Goal: Task Accomplishment & Management: Manage account settings

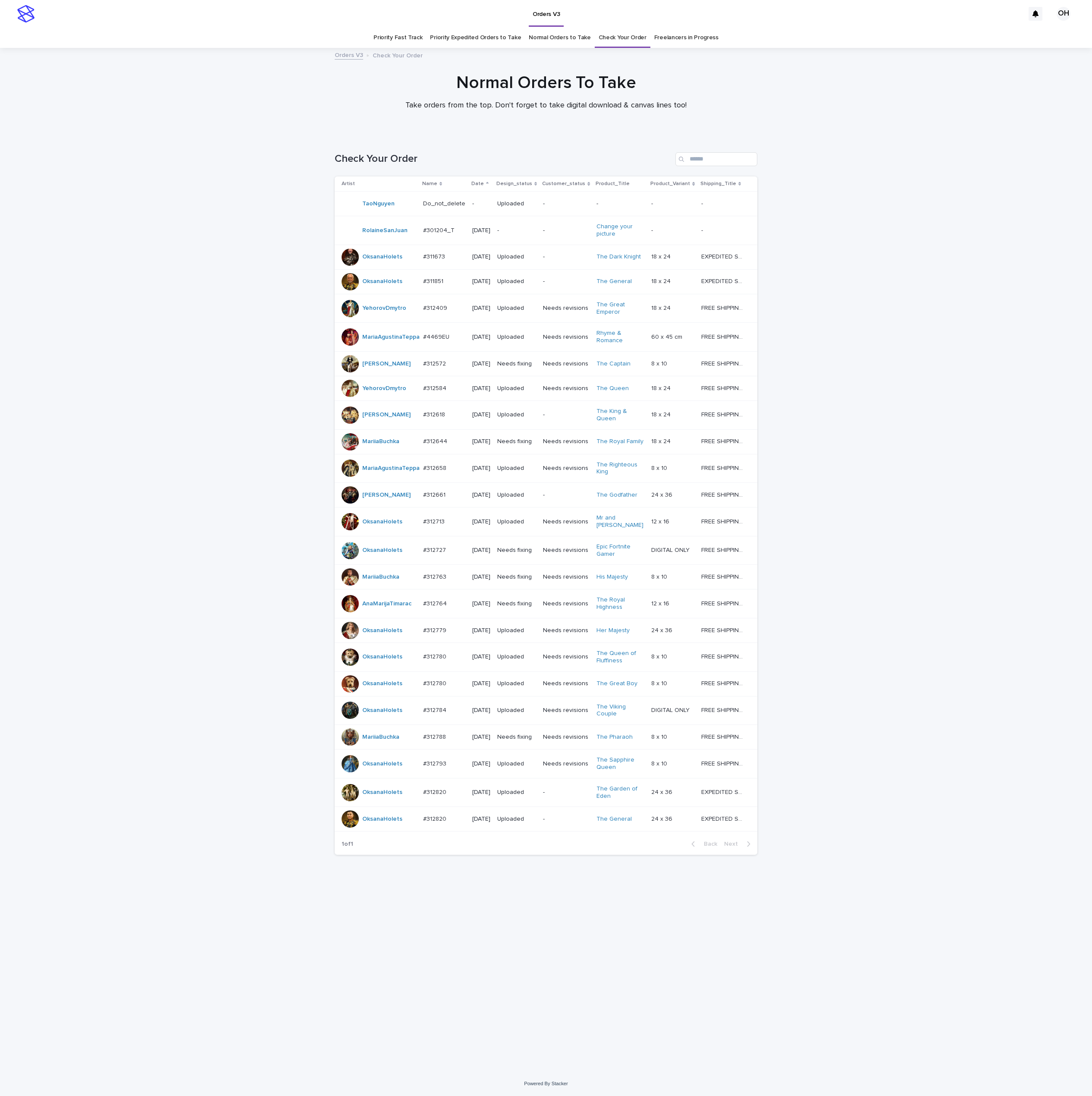
click at [1015, 207] on div "Loading... Saving… Loading... Saving… Check Your Order Artist Name Date Design_…" at bounding box center [546, 602] width 1092 height 936
click at [433, 554] on p "#312727" at bounding box center [436, 550] width 24 height 9
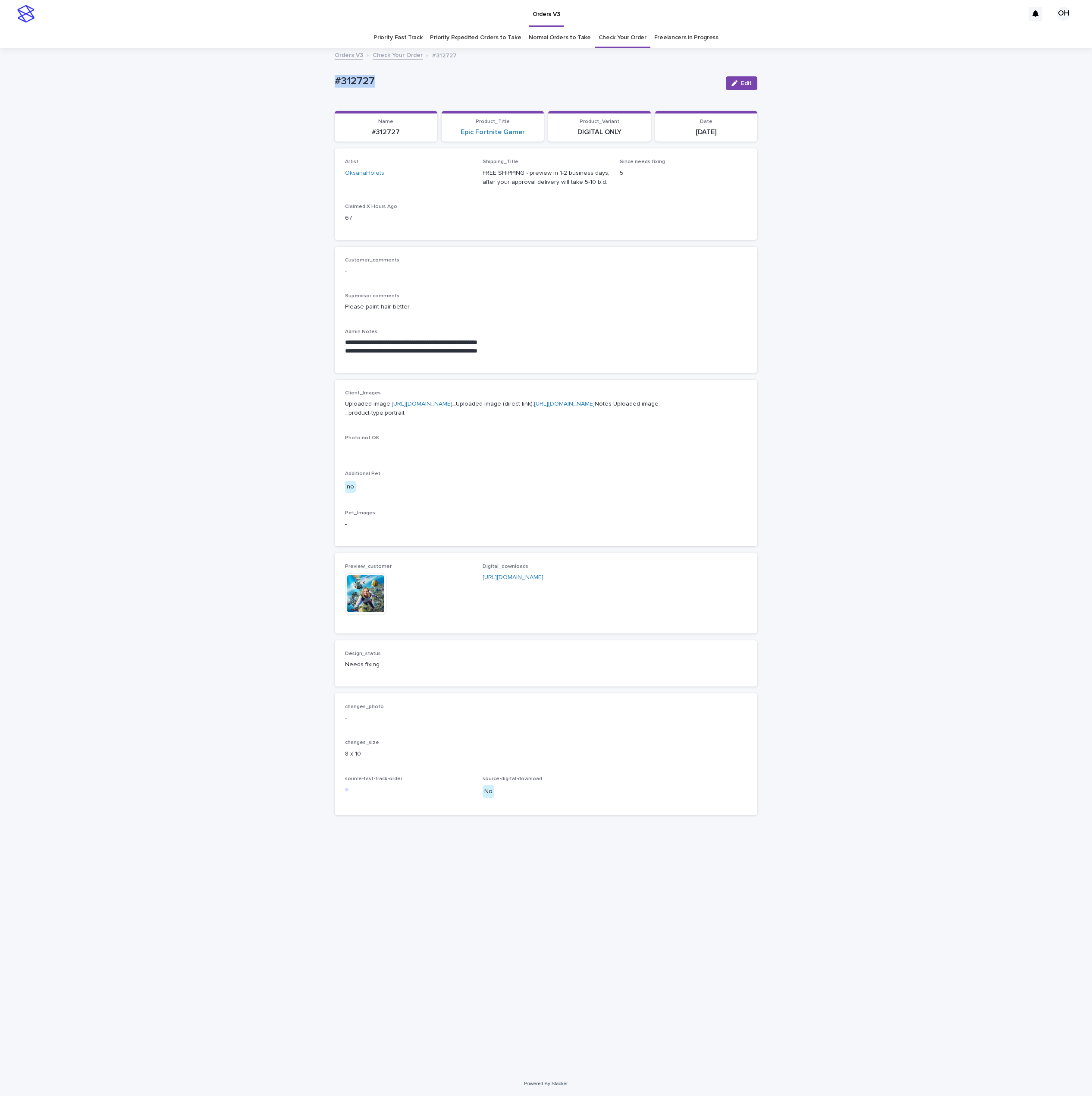
drag, startPoint x: 407, startPoint y: 84, endPoint x: 313, endPoint y: 86, distance: 94.0
click at [307, 86] on div "**********" at bounding box center [546, 560] width 1092 height 1023
drag, startPoint x: 352, startPoint y: 80, endPoint x: 359, endPoint y: 82, distance: 7.3
copy p "#312727"
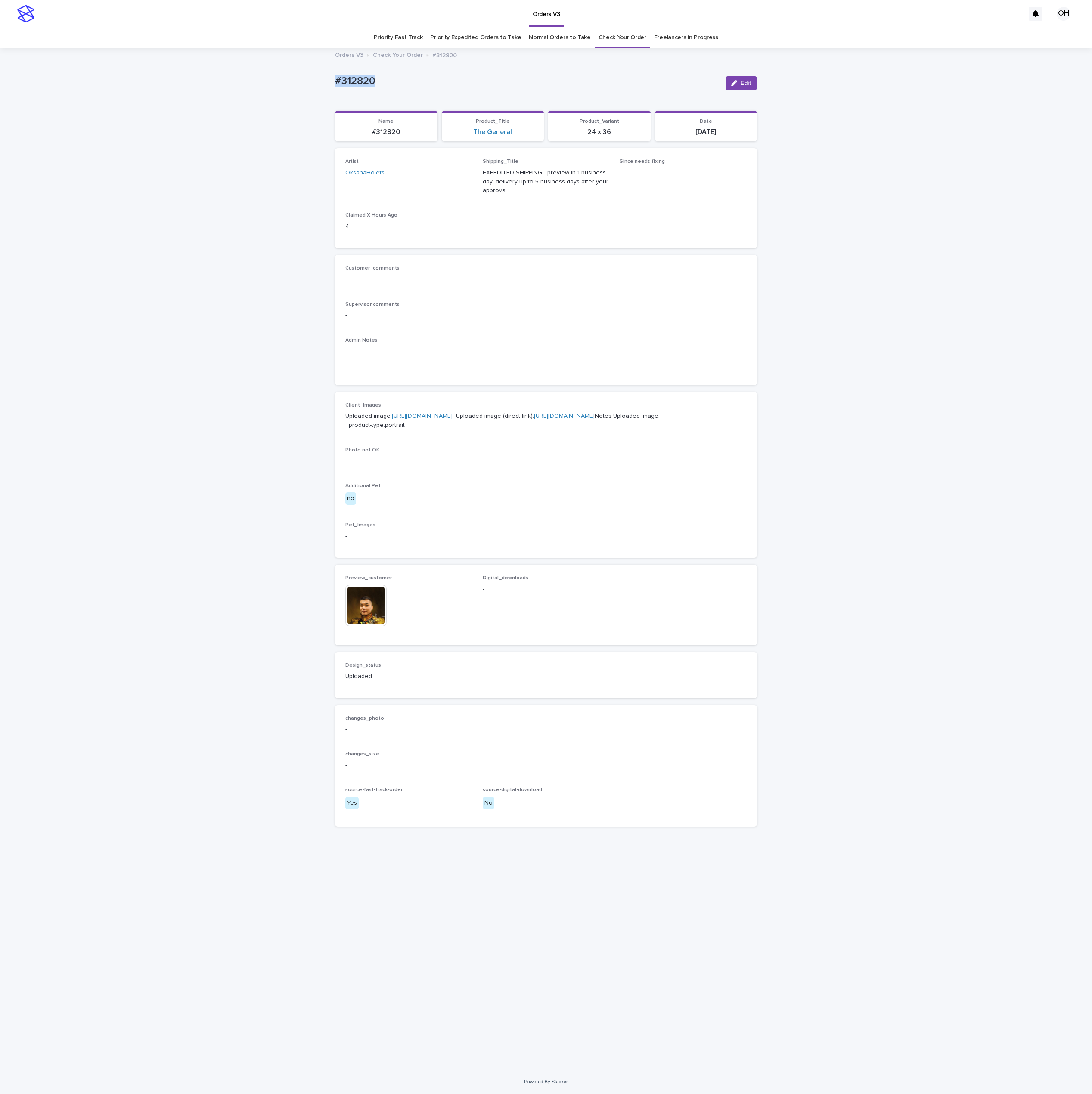
drag, startPoint x: 371, startPoint y: 70, endPoint x: 362, endPoint y: 73, distance: 9.5
drag, startPoint x: 455, startPoint y: 257, endPoint x: 417, endPoint y: 212, distance: 58.9
click at [455, 257] on div "Customer_comments - Supervisor comments - Admin Notes -" at bounding box center [546, 319] width 422 height 130
drag, startPoint x: 231, startPoint y: 91, endPoint x: 155, endPoint y: 39, distance: 92.1
click at [230, 91] on div "Loading... Saving… Loading... Saving… #312820 Edit #312820 Edit Sorry, there wa…" at bounding box center [546, 559] width 1092 height 1021
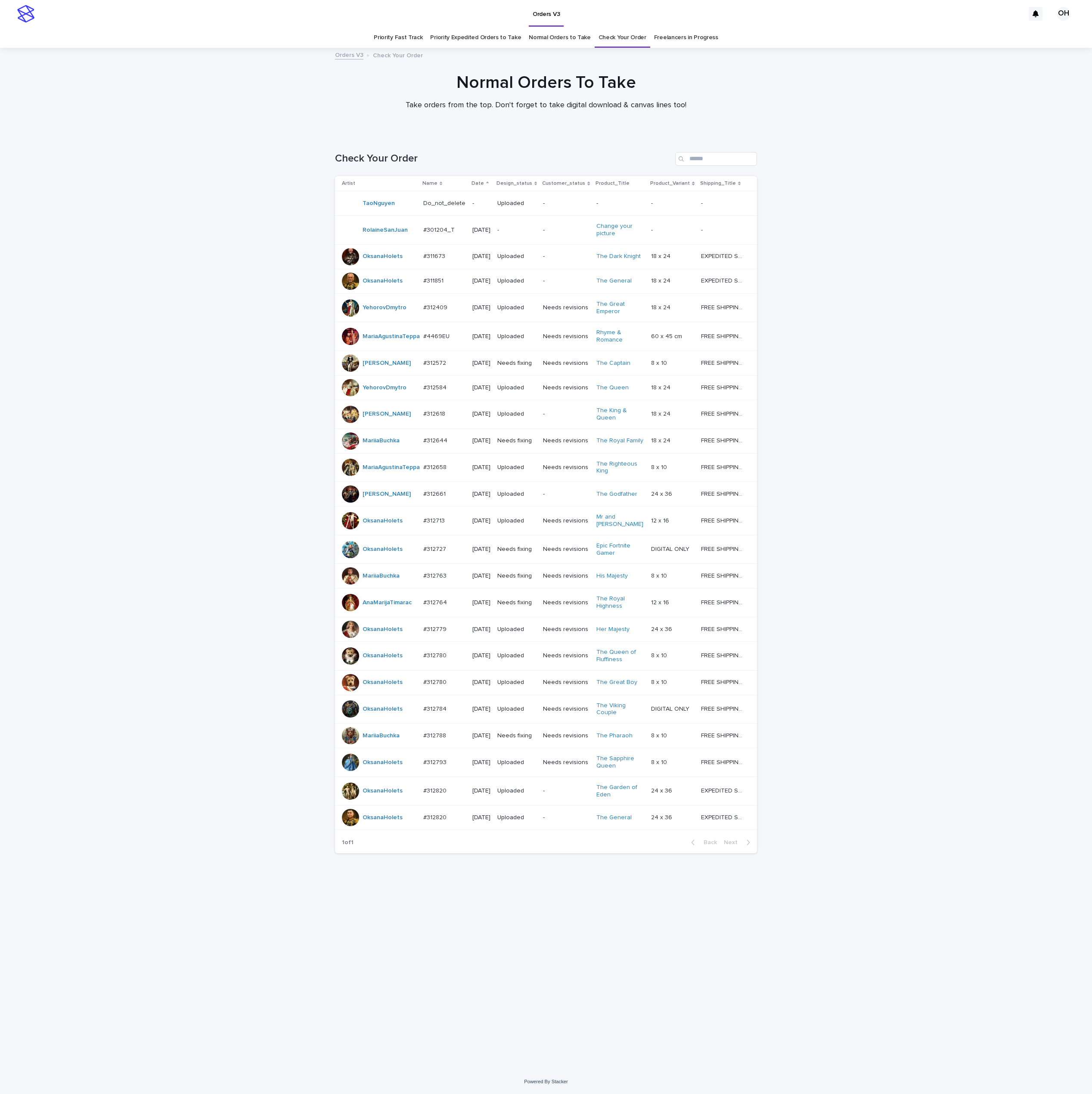
click at [431, 553] on p "#312727" at bounding box center [436, 549] width 24 height 9
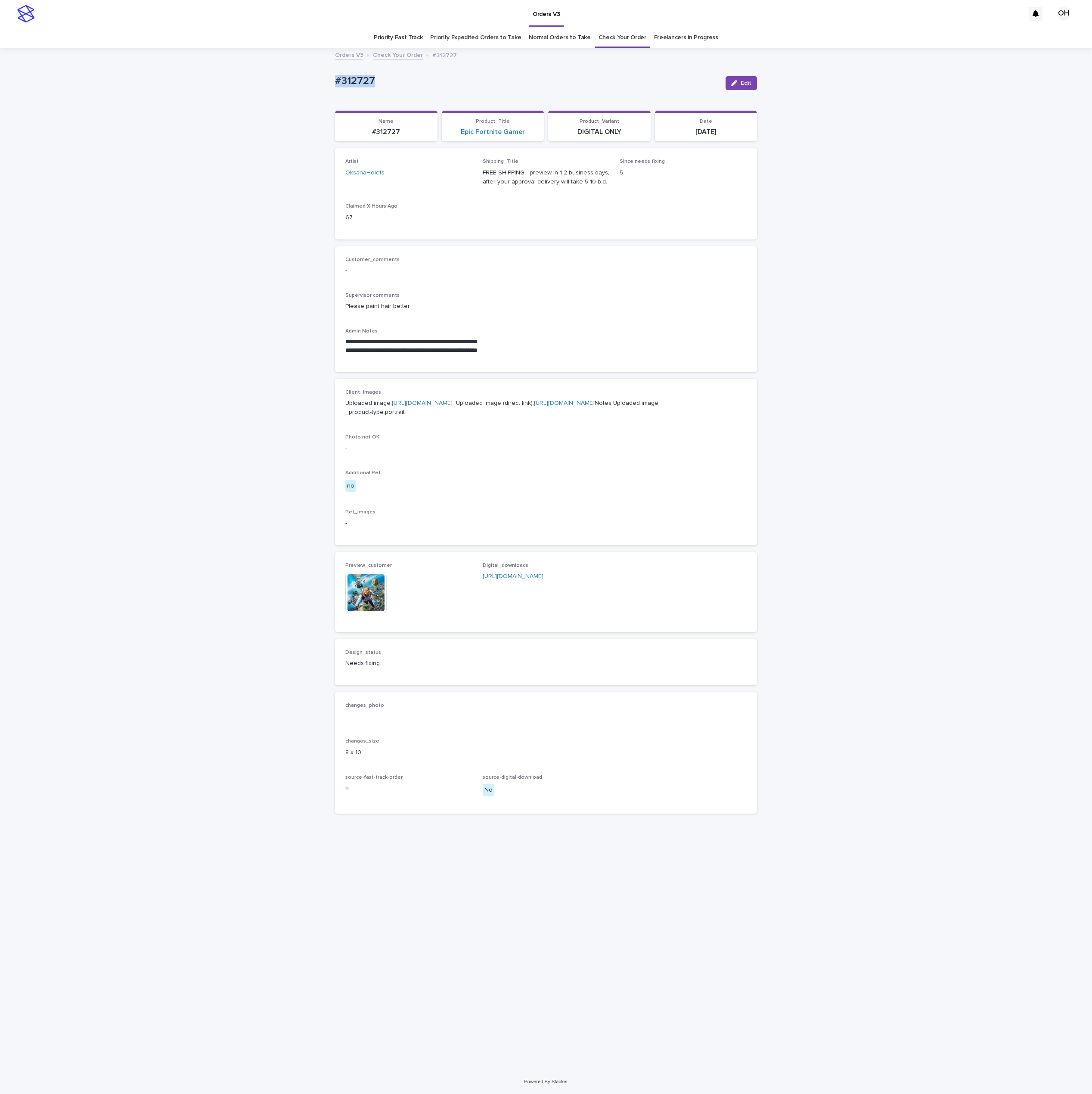
drag, startPoint x: 396, startPoint y: 76, endPoint x: 301, endPoint y: 72, distance: 95.1
click at [301, 72] on div "**********" at bounding box center [546, 559] width 1092 height 1021
copy p "#312727"
click at [542, 530] on div "Client_Images Uploaded image: https://cdn.shopify.com-uploadkit.app/s/files/1/0…" at bounding box center [546, 462] width 401 height 146
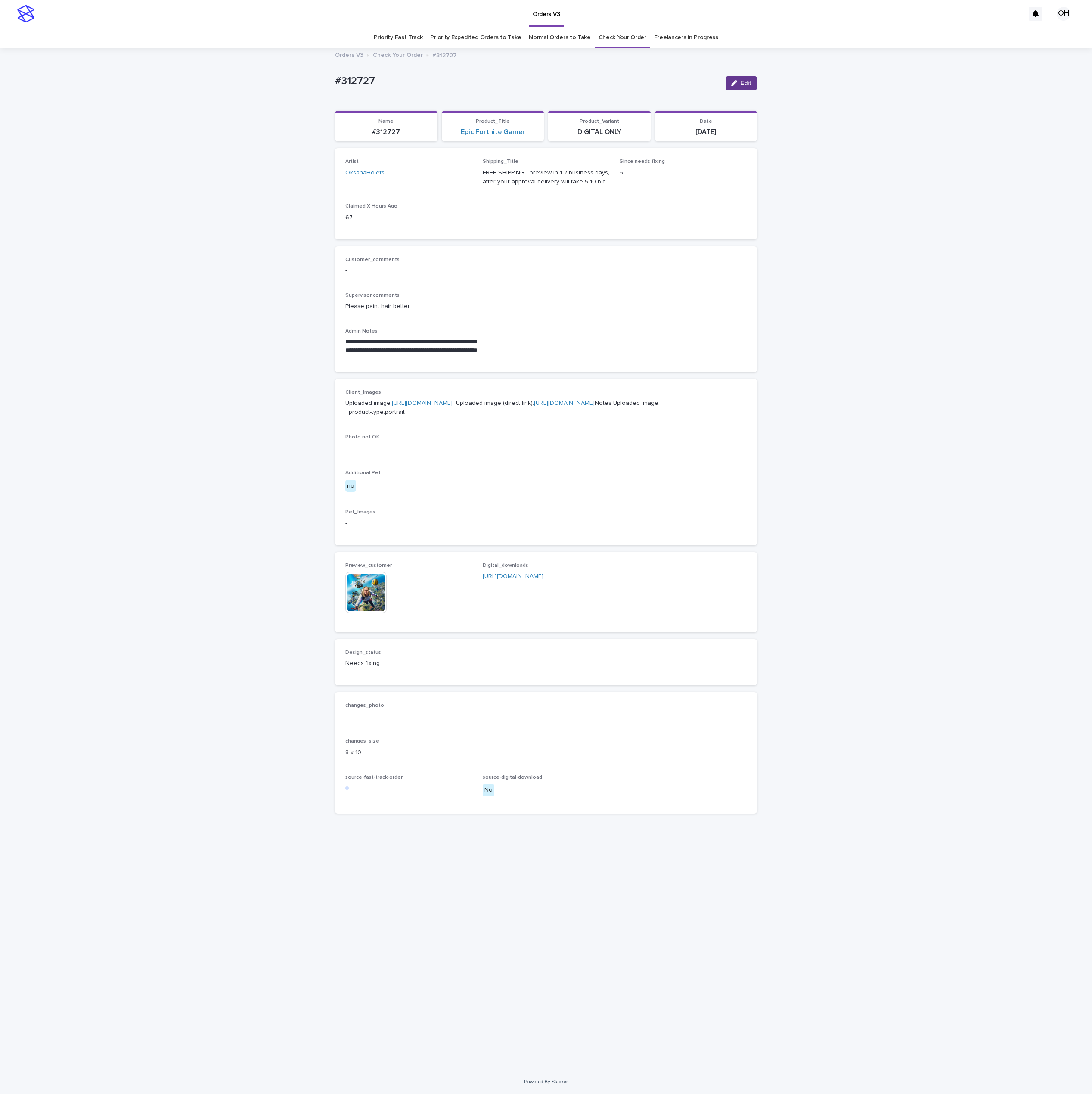
click at [750, 88] on button "Edit" at bounding box center [741, 83] width 32 height 14
click at [387, 583] on icon at bounding box center [386, 580] width 5 height 7
click at [360, 597] on div "Add" at bounding box center [366, 589] width 41 height 17
click at [369, 590] on span "Add" at bounding box center [371, 587] width 11 height 6
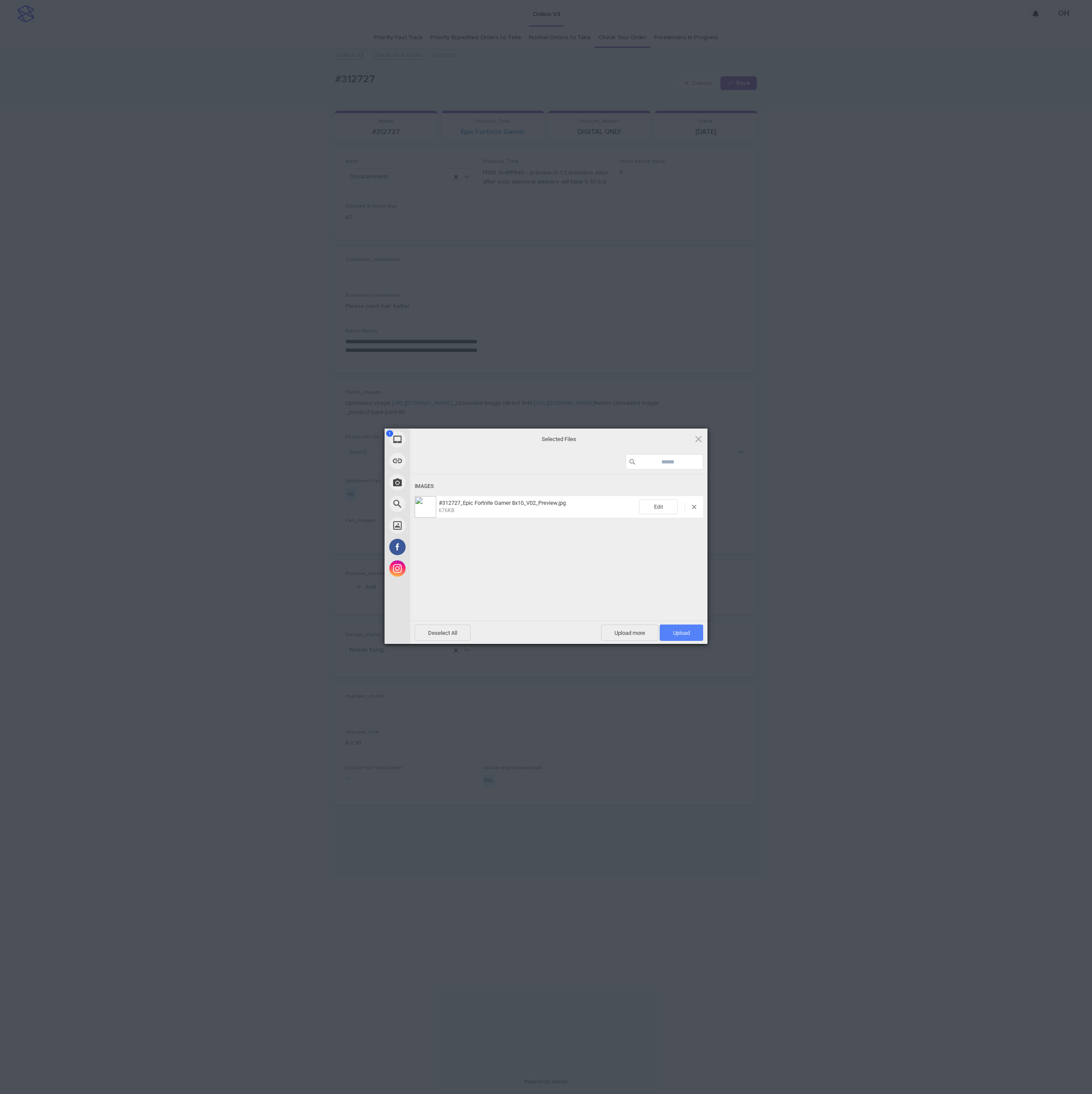
click at [689, 635] on span "Upload 1" at bounding box center [681, 633] width 17 height 7
click at [827, 524] on div "My Device Link (URL) Take Photo Web Search Unsplash Facebook Instagram Uploaded…" at bounding box center [546, 547] width 1092 height 1094
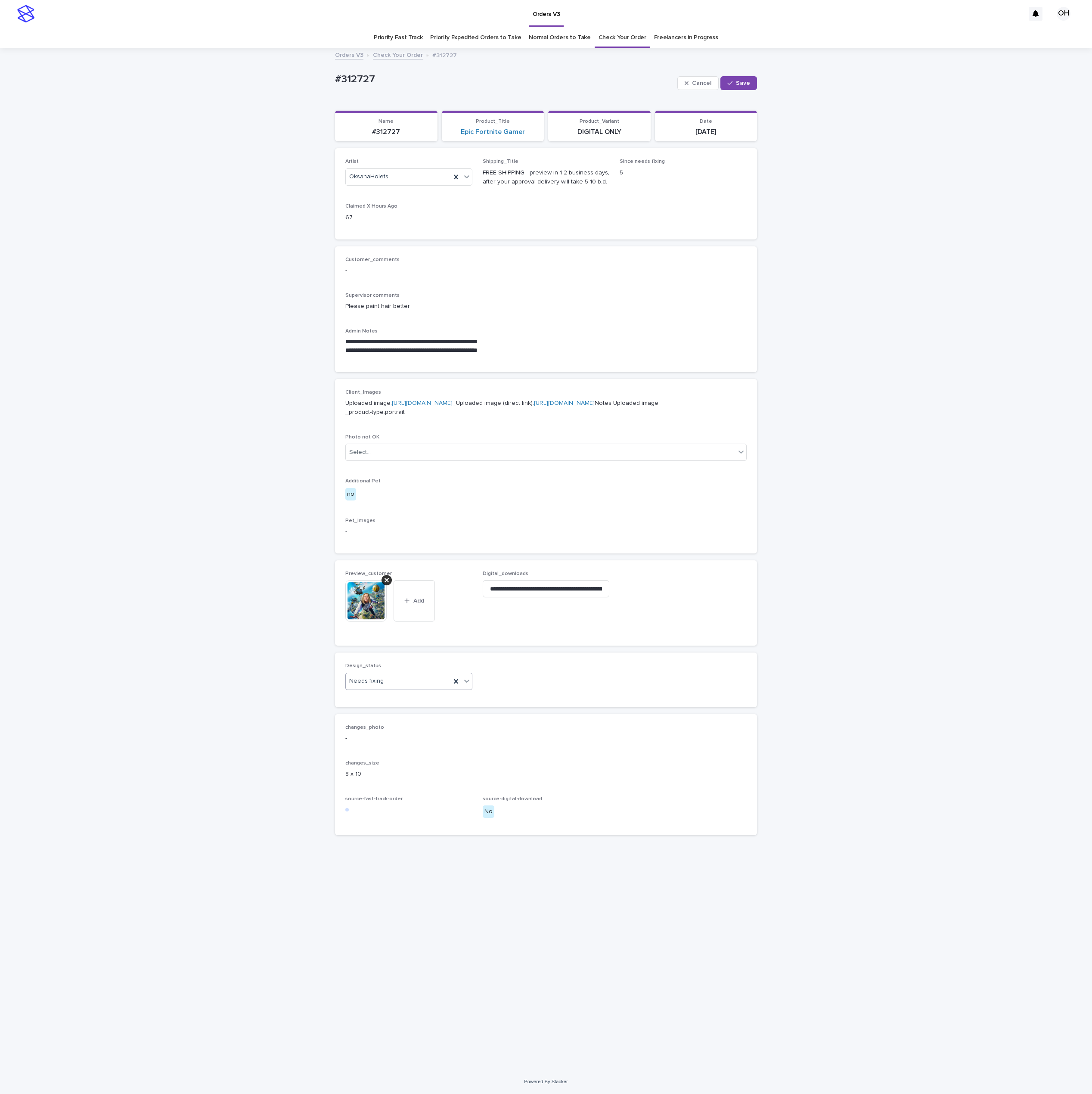
click at [385, 685] on input "text" at bounding box center [385, 681] width 1 height 7
click at [371, 749] on div "Uploaded" at bounding box center [409, 751] width 126 height 15
click at [749, 77] on button "Save" at bounding box center [738, 83] width 36 height 14
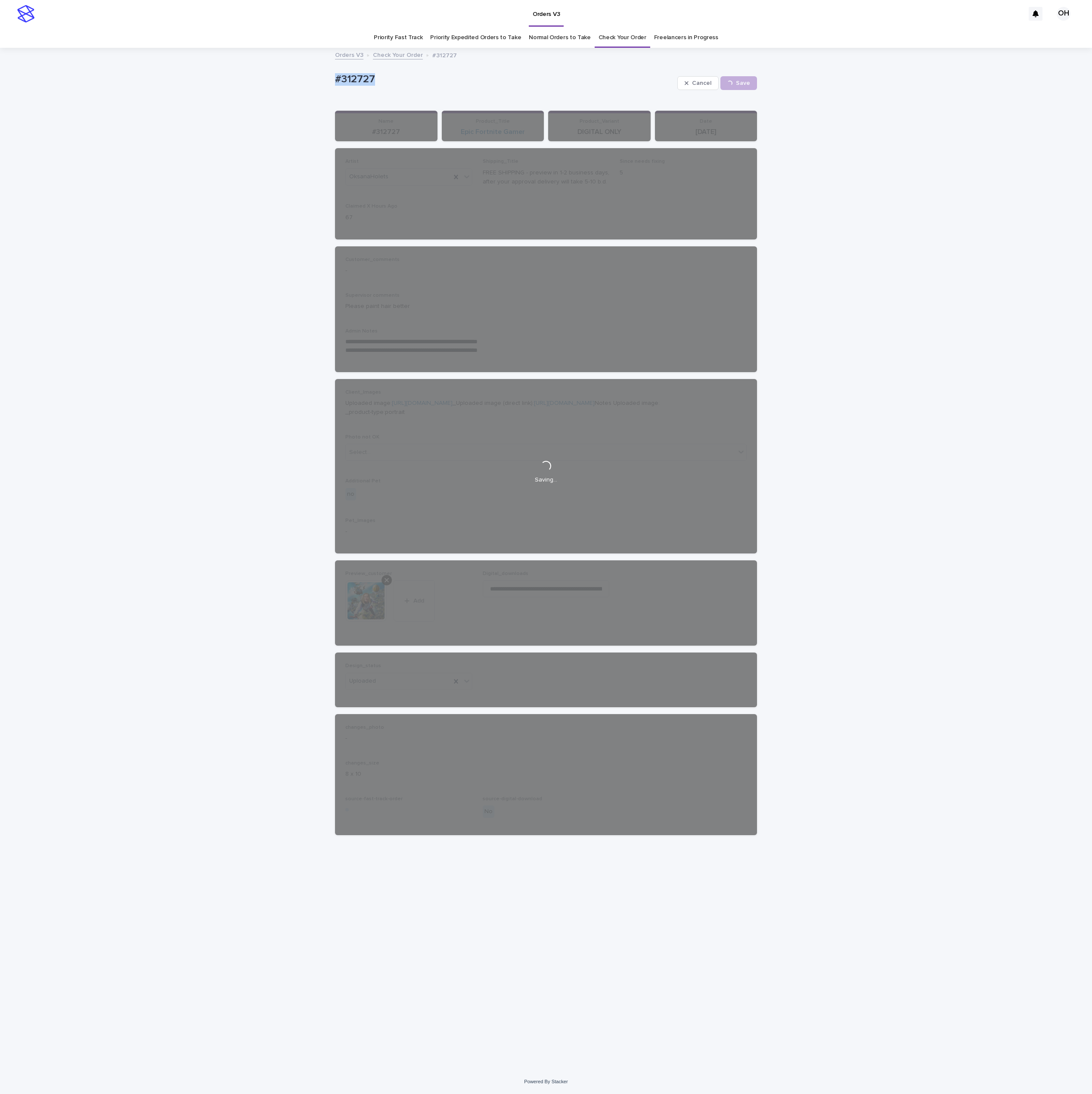
drag, startPoint x: 329, startPoint y: 74, endPoint x: 323, endPoint y: 74, distance: 6.0
click at [323, 74] on div "**********" at bounding box center [546, 559] width 1092 height 1021
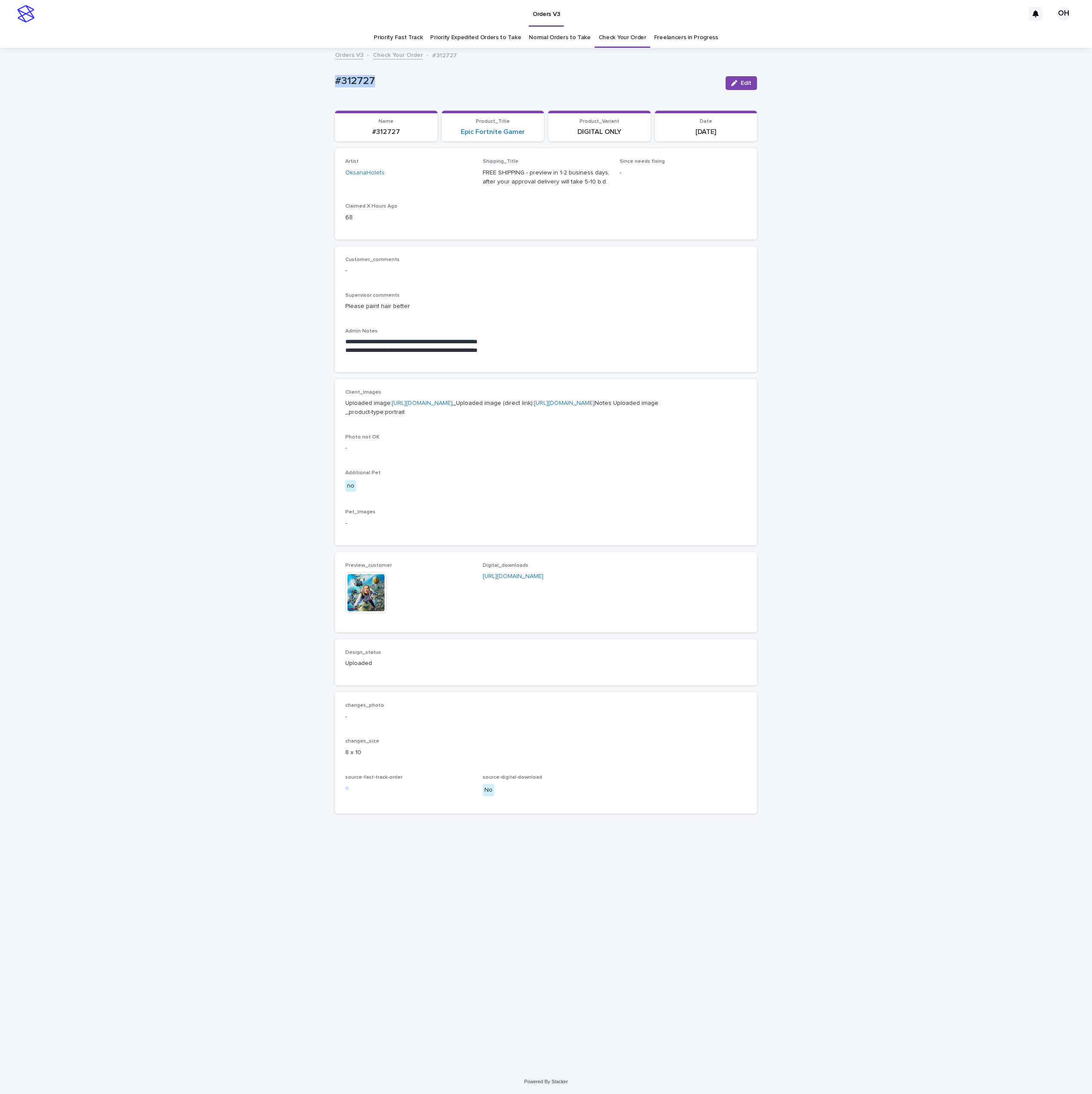
copy p "#312727"
